Goal: Task Accomplishment & Management: Use online tool/utility

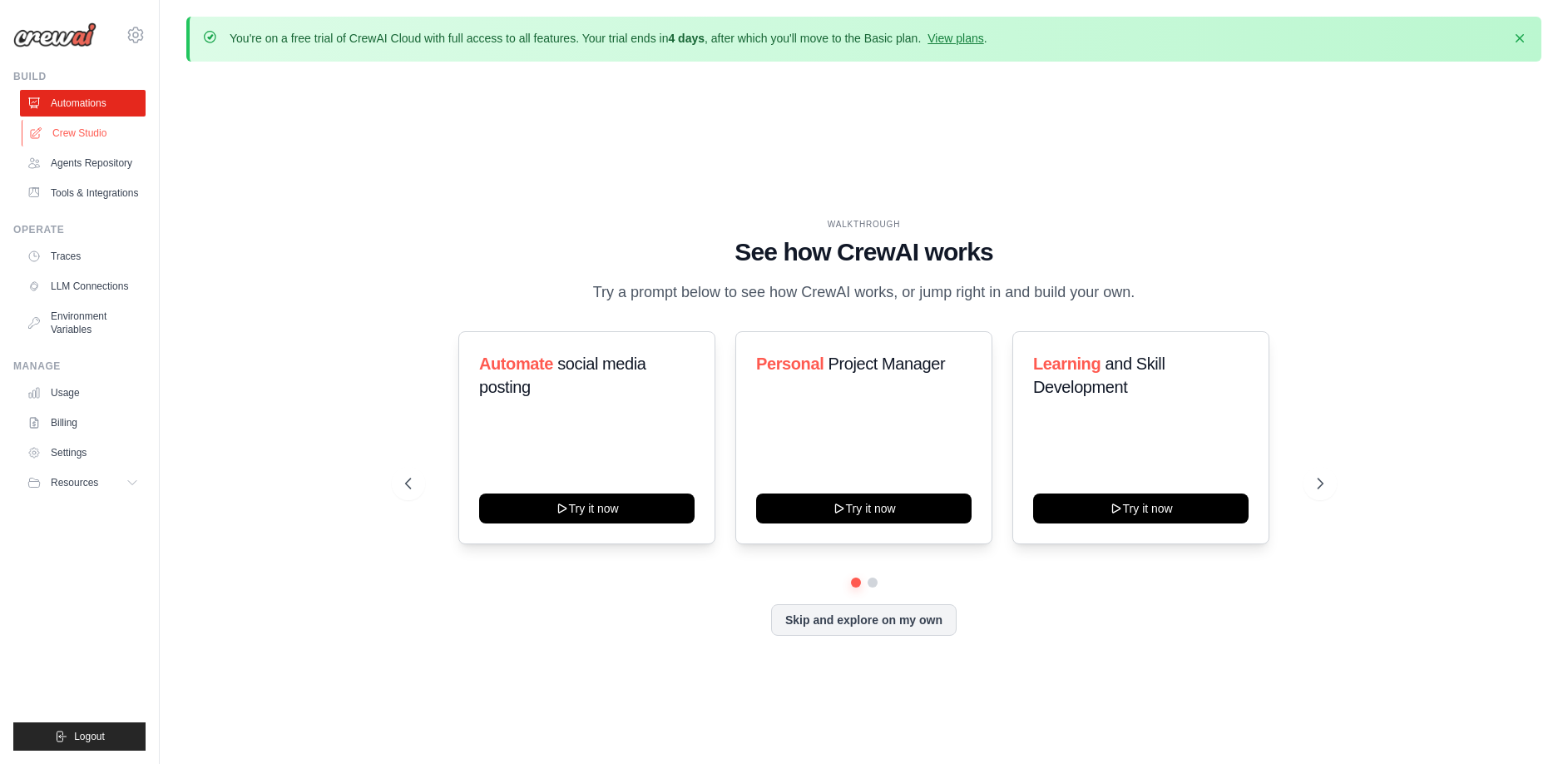
drag, startPoint x: 0, startPoint y: 0, endPoint x: 86, endPoint y: 136, distance: 160.9
click at [86, 136] on link "Crew Studio" at bounding box center [84, 132] width 125 height 26
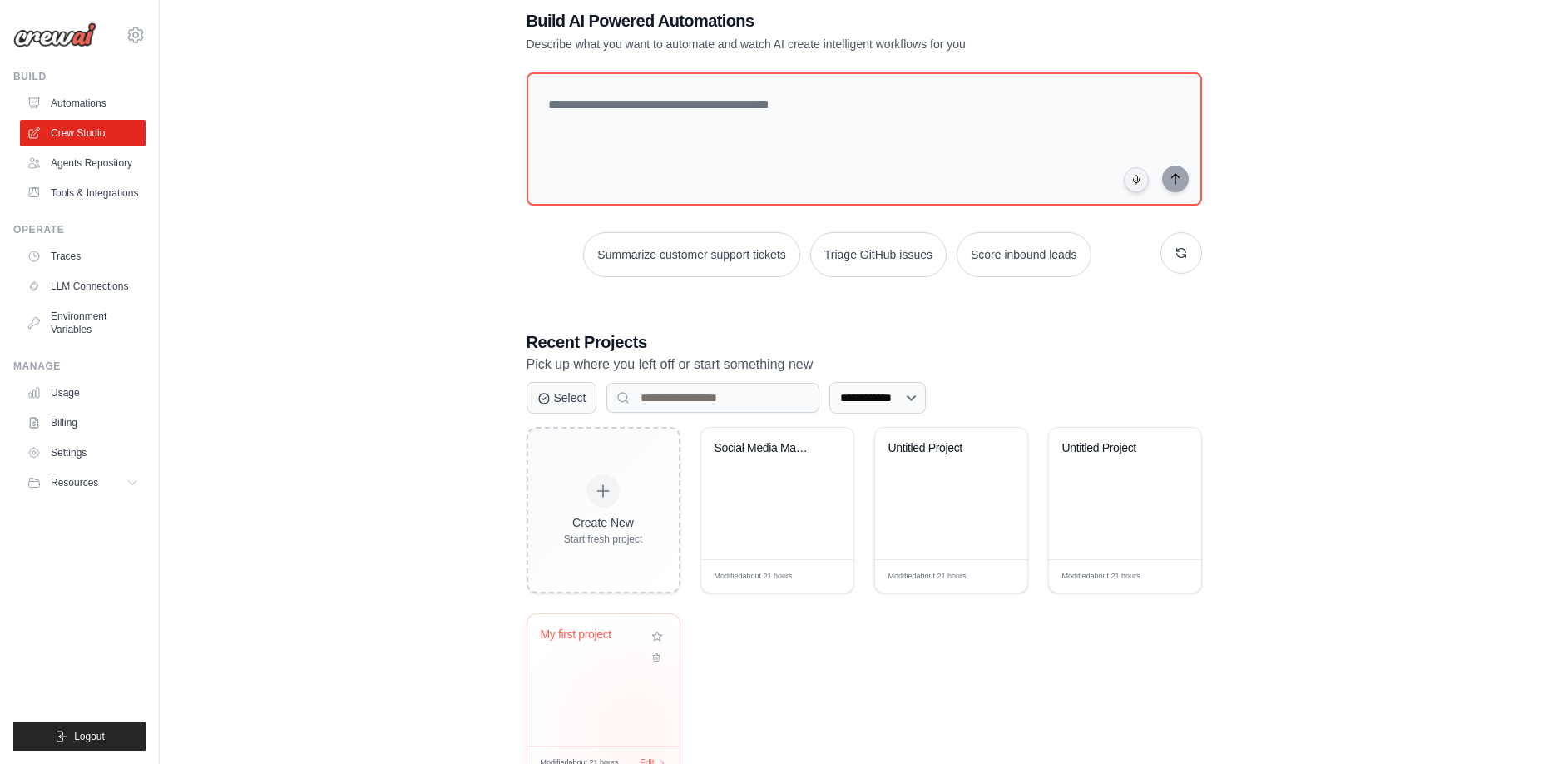
scroll to position [152, 0]
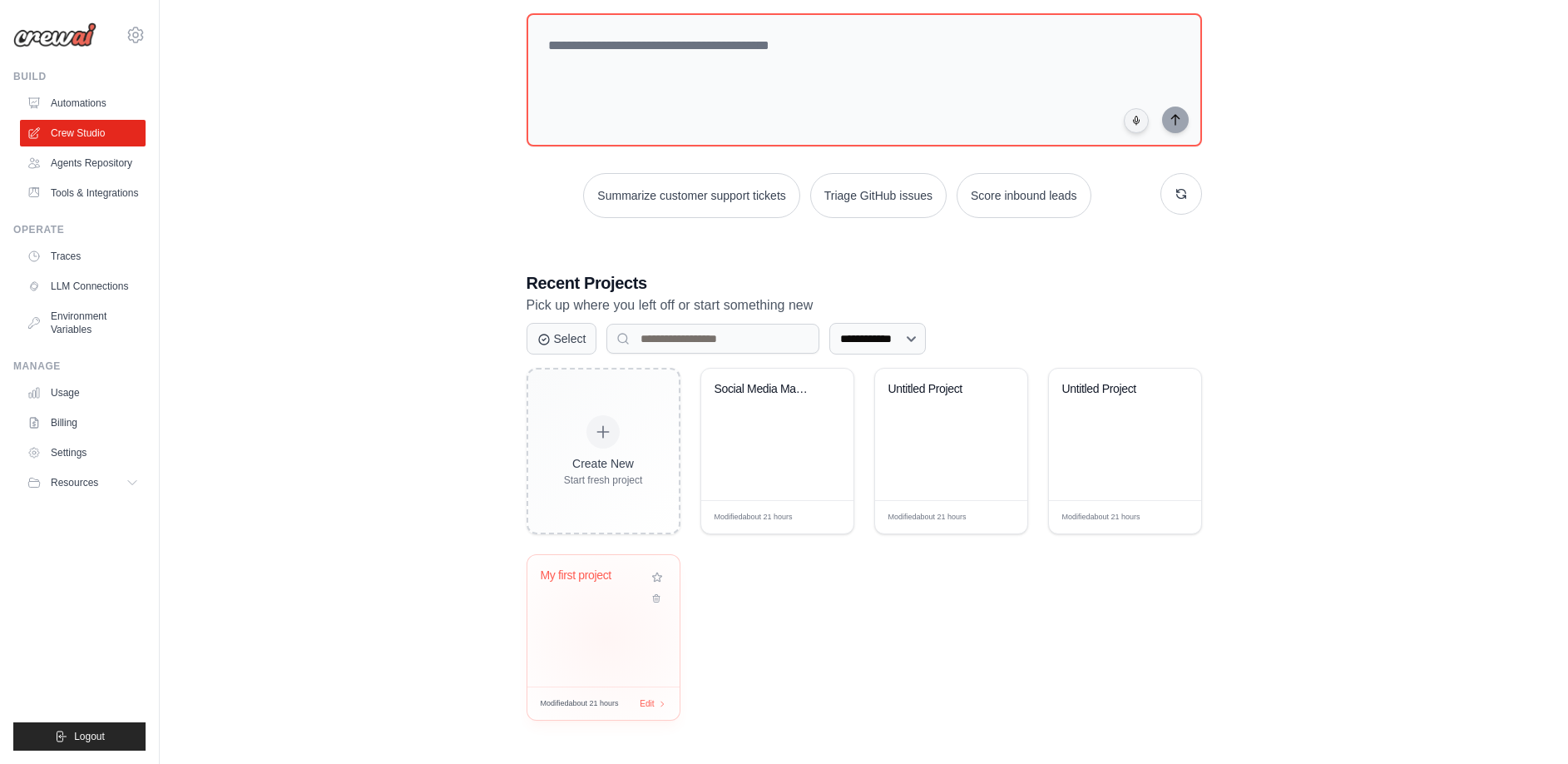
click at [604, 635] on div "My first project" at bounding box center [604, 620] width 153 height 131
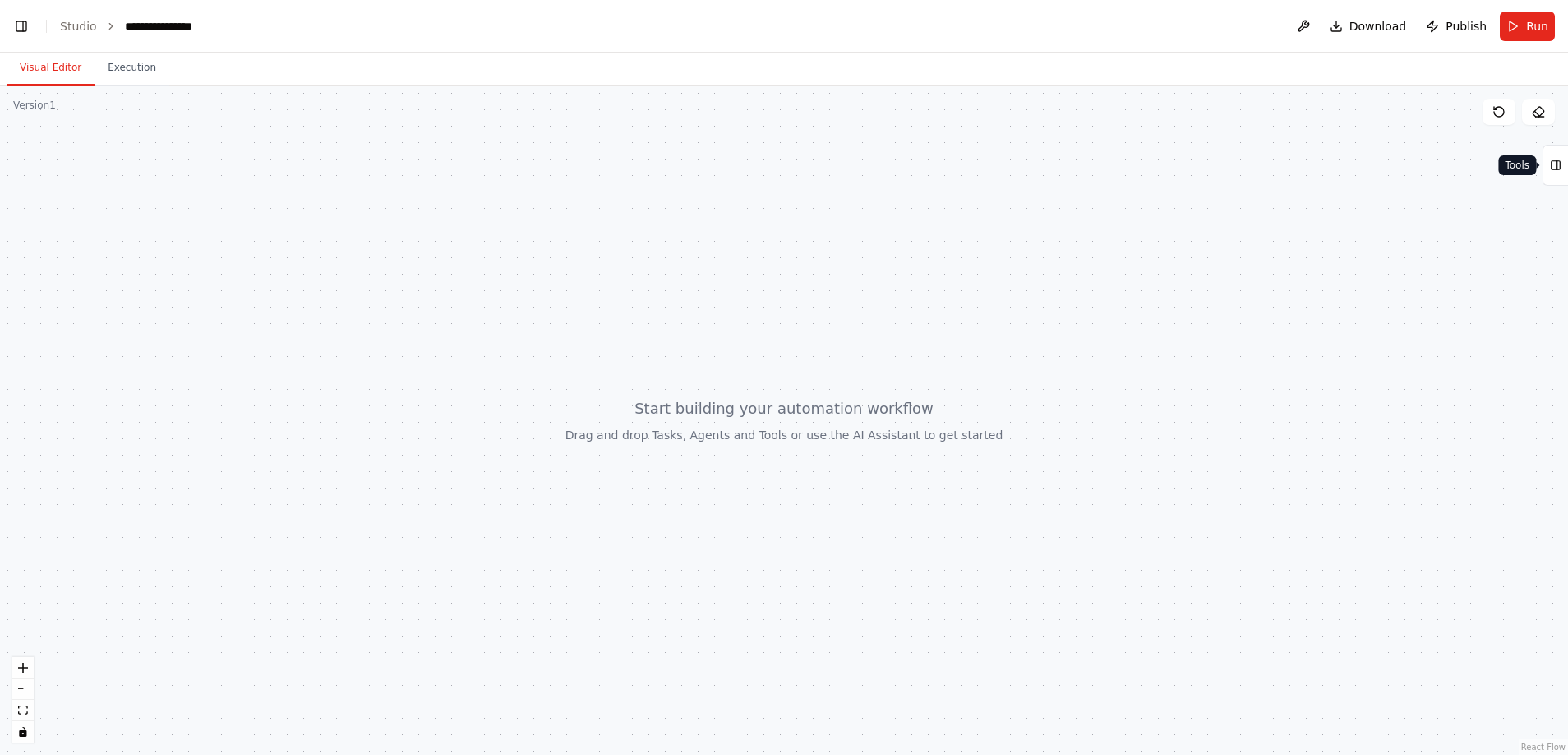
click at [1555, 162] on icon at bounding box center [1555, 164] width 12 height 26
drag, startPoint x: 1348, startPoint y: 128, endPoint x: 458, endPoint y: 399, distance: 930.3
click at [458, 399] on div at bounding box center [784, 420] width 1568 height 669
click at [23, 31] on button "Toggle Left Sidebar" at bounding box center [21, 26] width 23 height 23
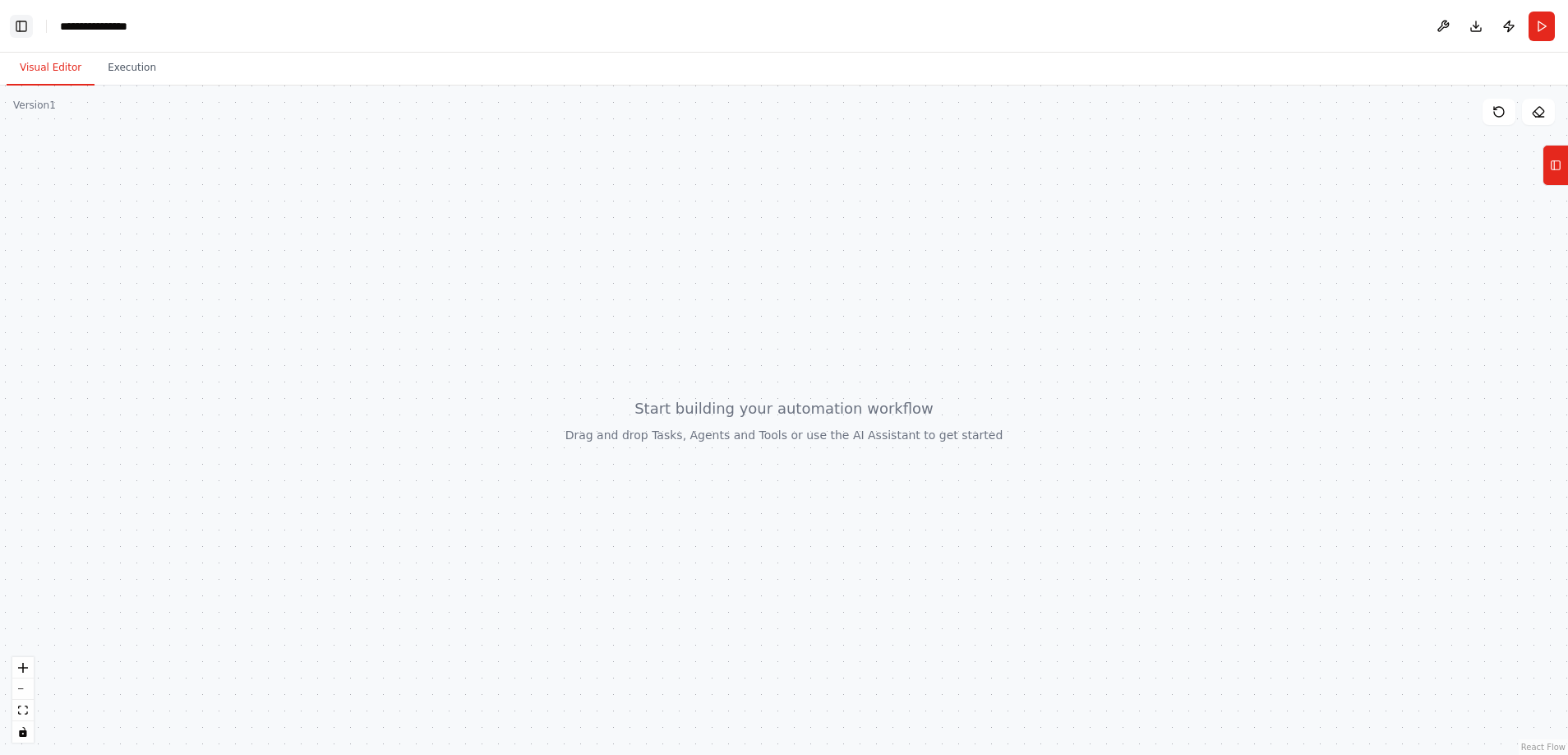
click at [20, 30] on button "Toggle Left Sidebar" at bounding box center [21, 26] width 23 height 23
click at [1556, 177] on icon at bounding box center [1555, 164] width 12 height 26
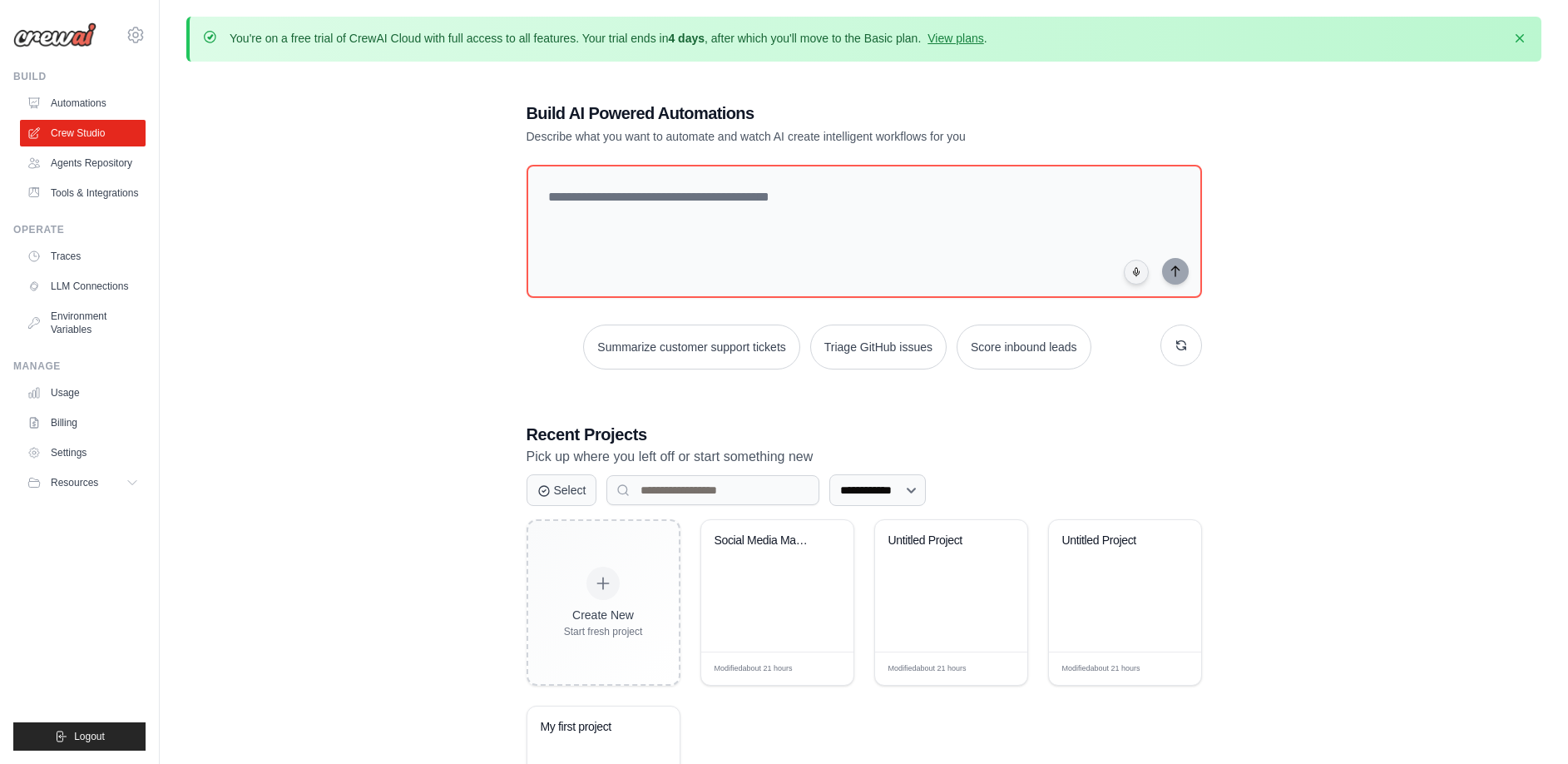
drag, startPoint x: 368, startPoint y: 574, endPoint x: 336, endPoint y: 552, distance: 38.8
click at [367, 574] on div "**********" at bounding box center [865, 487] width 1356 height 824
click at [58, 263] on link "Traces" at bounding box center [84, 255] width 125 height 26
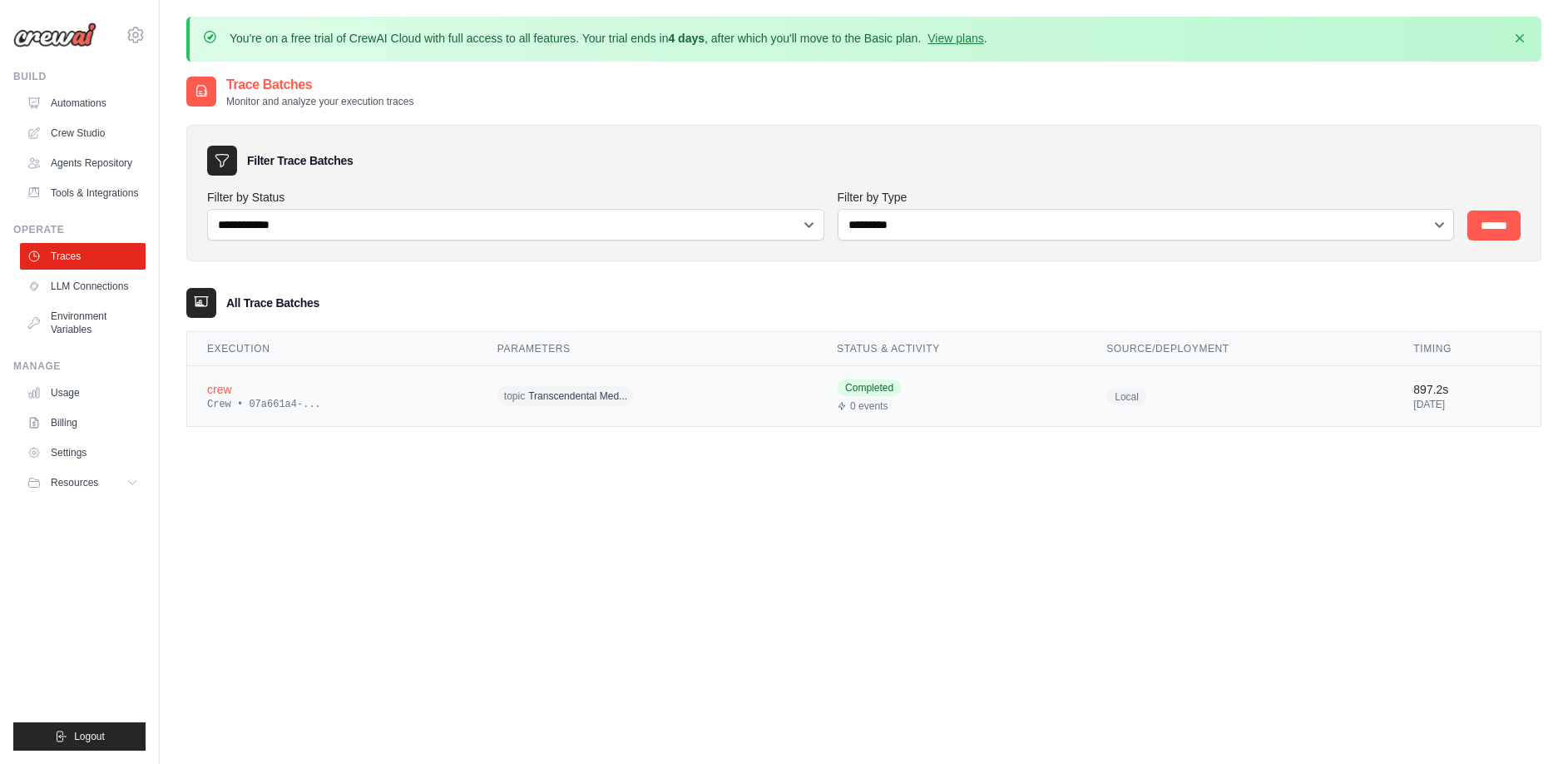
click at [548, 405] on span "topic Transcendental Med..." at bounding box center [565, 396] width 136 height 20
